Goal: Transaction & Acquisition: Purchase product/service

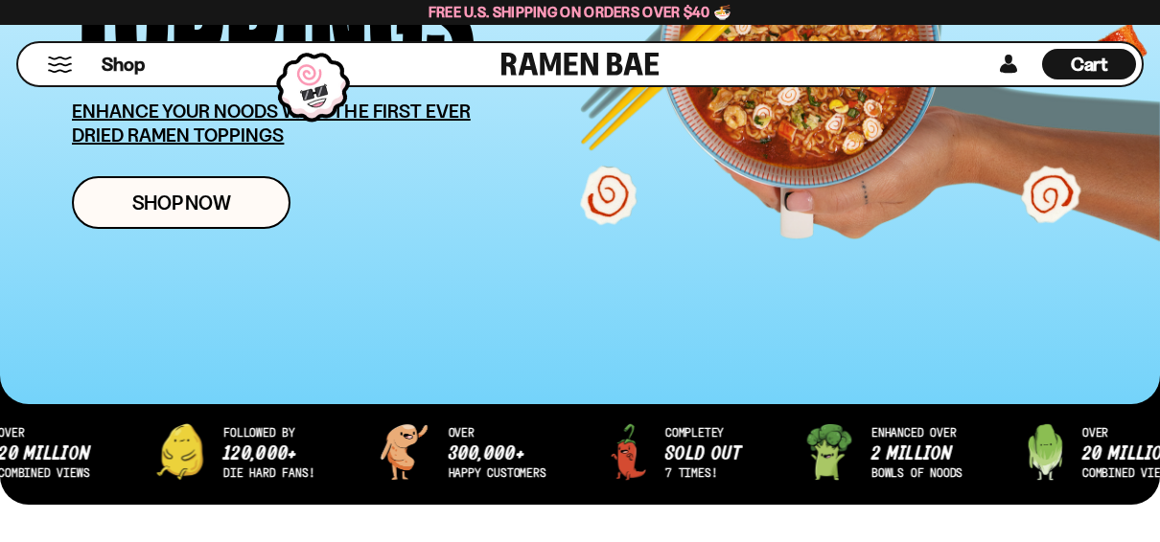
scroll to position [422, 0]
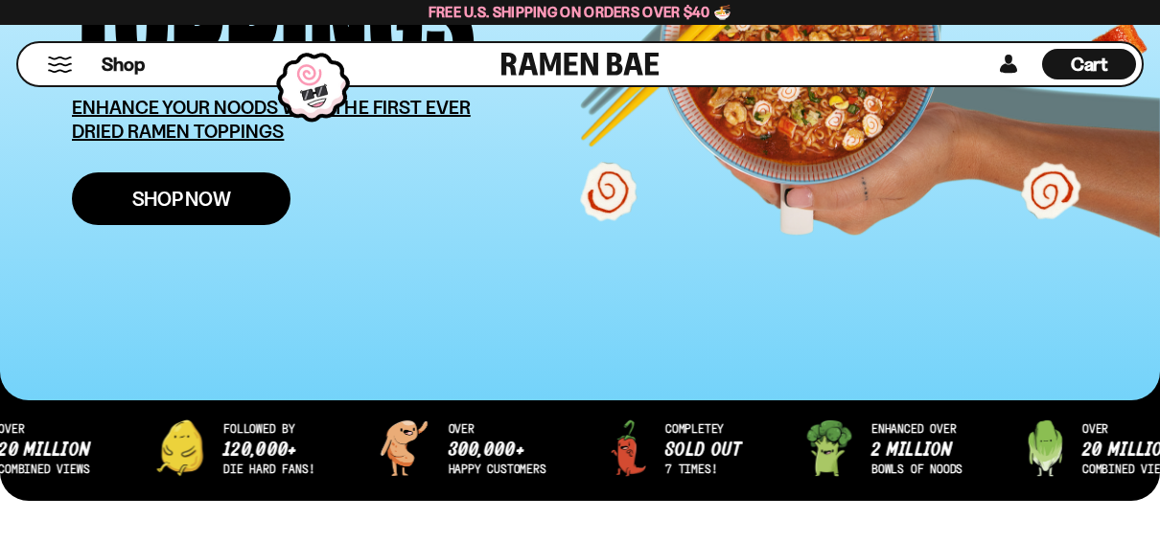
click at [192, 197] on span "Shop Now" at bounding box center [181, 199] width 99 height 20
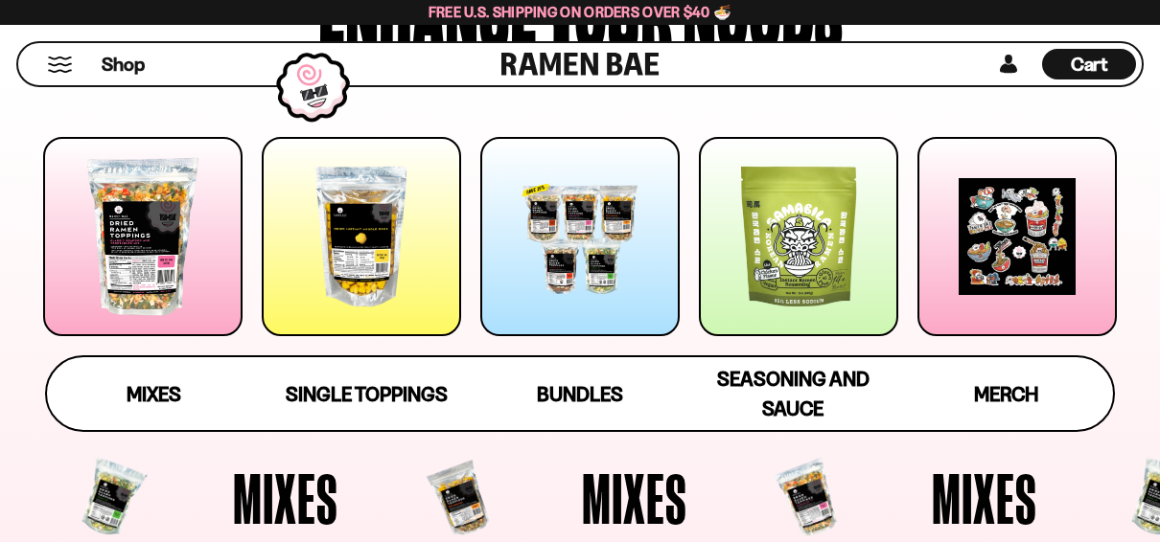
scroll to position [268, 0]
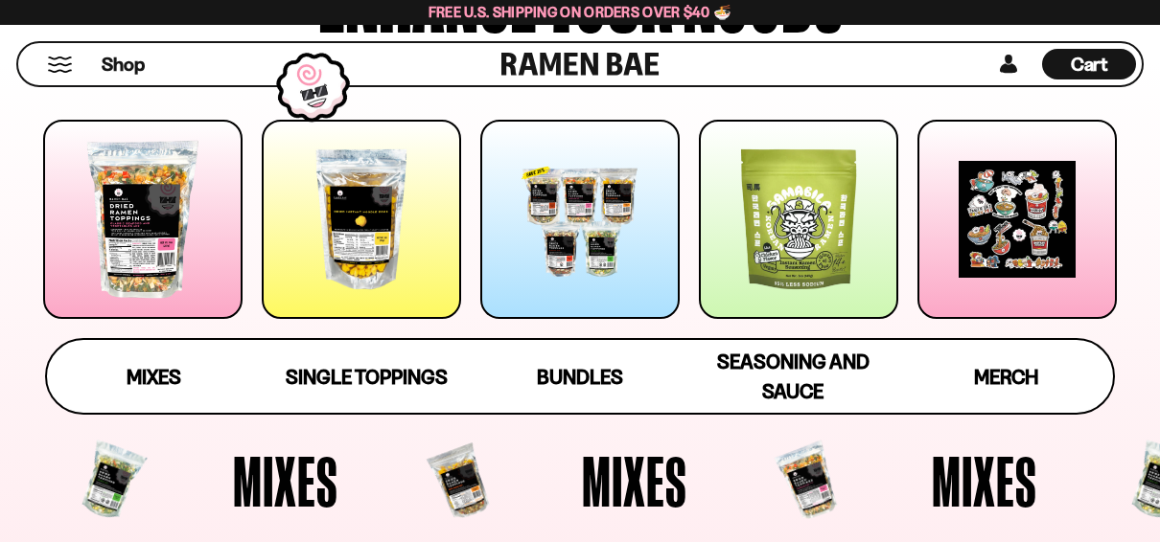
click at [131, 257] on div at bounding box center [142, 219] width 199 height 199
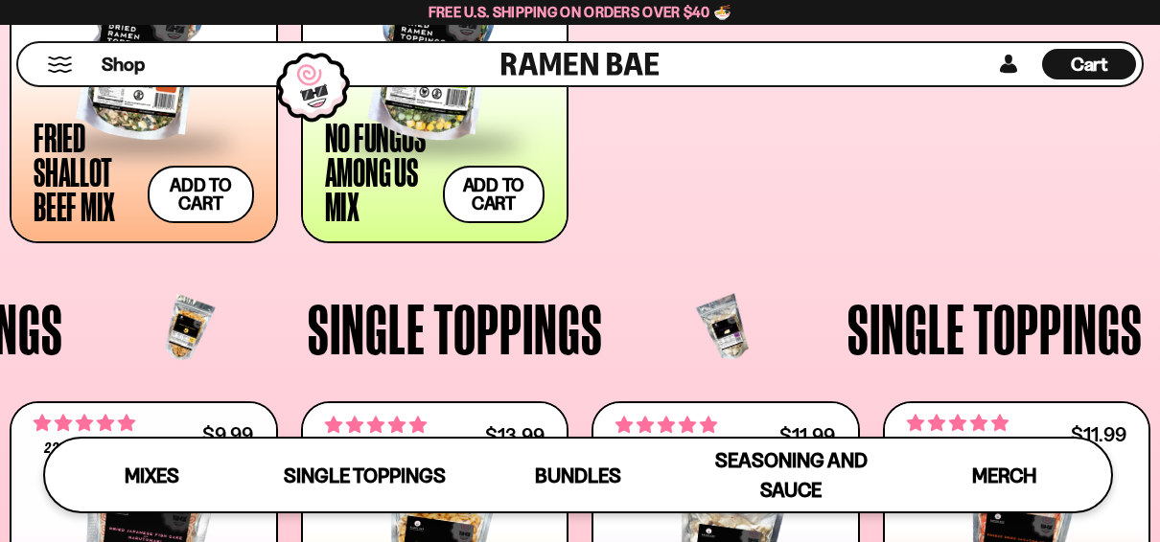
scroll to position [1225, 0]
